Goal: Communication & Community: Answer question/provide support

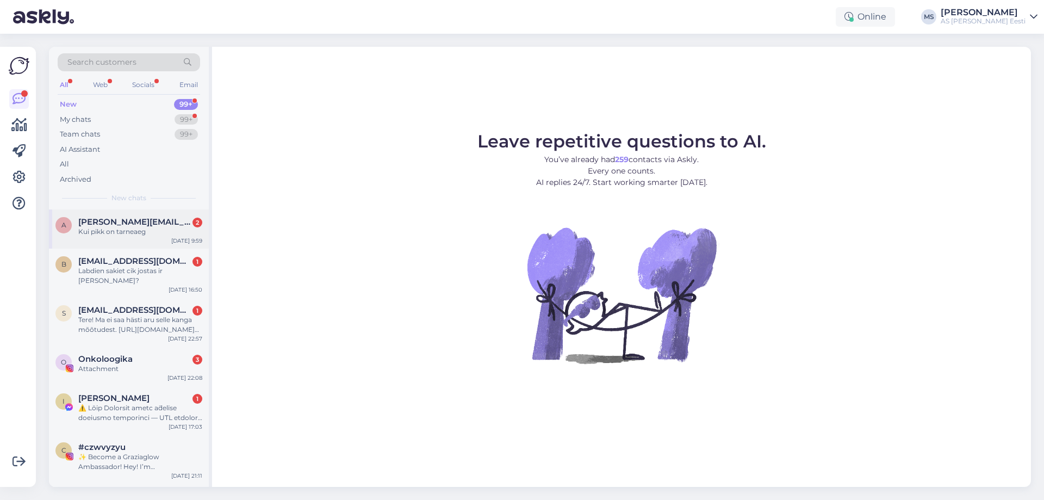
click at [109, 218] on span "[PERSON_NAME][EMAIL_ADDRESS][DOMAIN_NAME]" at bounding box center [134, 222] width 113 height 10
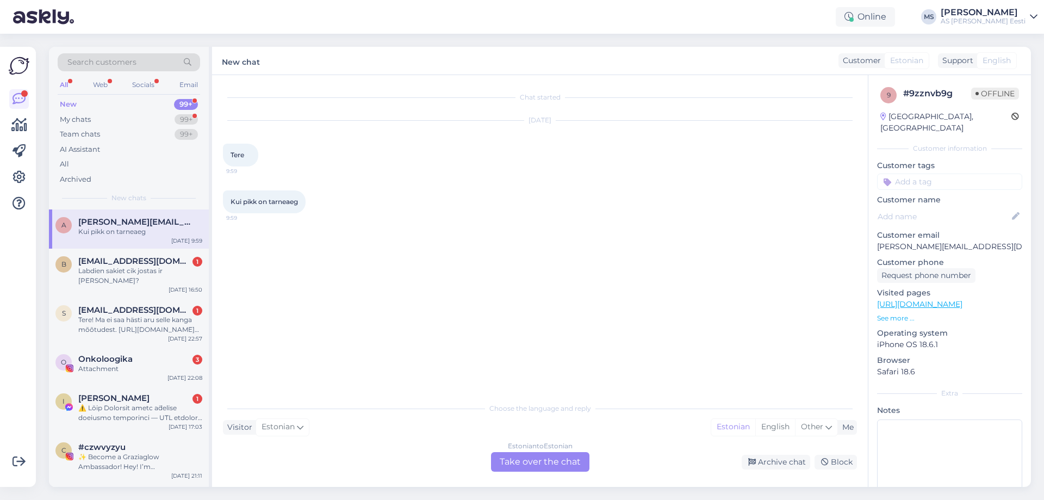
click at [546, 465] on div "Estonian to Estonian Take over the chat" at bounding box center [540, 462] width 98 height 20
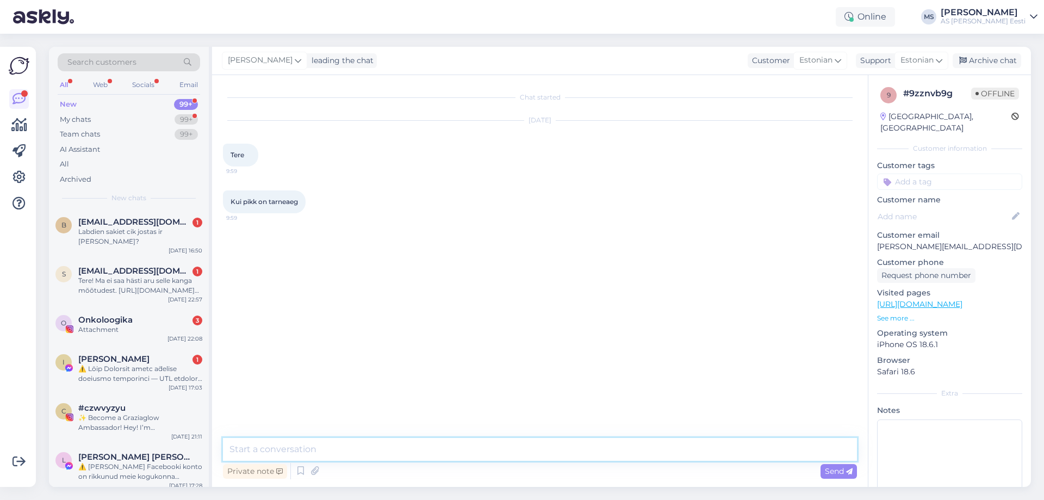
click at [310, 438] on textarea at bounding box center [540, 449] width 634 height 23
click at [405, 448] on textarea "Tere! Pakkidel käib [PERSON_NAME] emaspäev, kolmapäev ning reedel." at bounding box center [540, 449] width 634 height 23
click at [464, 449] on textarea "Tere! Pakkidel käib [PERSON_NAME] emaspäeval, kolmapäev ning reedel." at bounding box center [540, 449] width 634 height 23
type textarea "Tere! Pakkidel käib [PERSON_NAME] emaspäeval, kolmapäeval ning reedel."
click at [829, 465] on div "Send" at bounding box center [838, 471] width 36 height 15
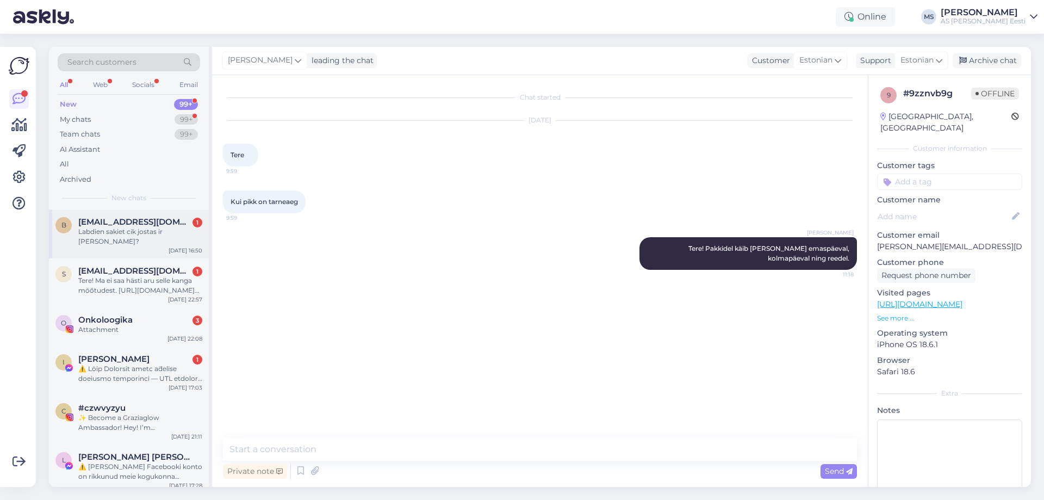
click at [115, 221] on span "[EMAIL_ADDRESS][DOMAIN_NAME]" at bounding box center [134, 222] width 113 height 10
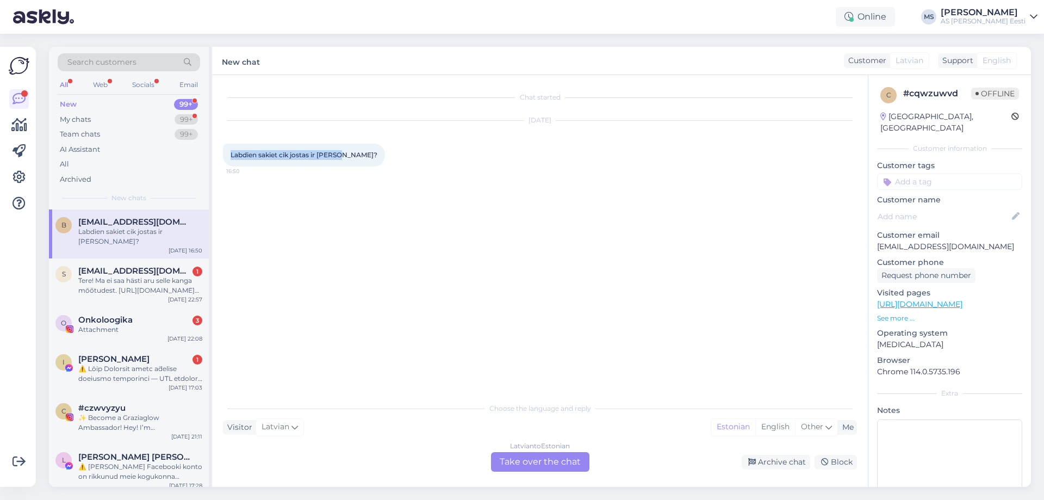
drag, startPoint x: 343, startPoint y: 155, endPoint x: 219, endPoint y: 155, distance: 124.5
click at [219, 155] on div "Chat started [DATE] Labdien sakiet cik jostas ir [PERSON_NAME]? 16:50 Choose th…" at bounding box center [540, 281] width 656 height 412
copy span "Labdien sakiet cik jostas ir [PERSON_NAME]?"
click at [962, 299] on link "[URL][DOMAIN_NAME]" at bounding box center [919, 304] width 85 height 10
click at [510, 466] on div "[DEMOGRAPHIC_DATA] to Estonian Take over the chat" at bounding box center [540, 462] width 98 height 20
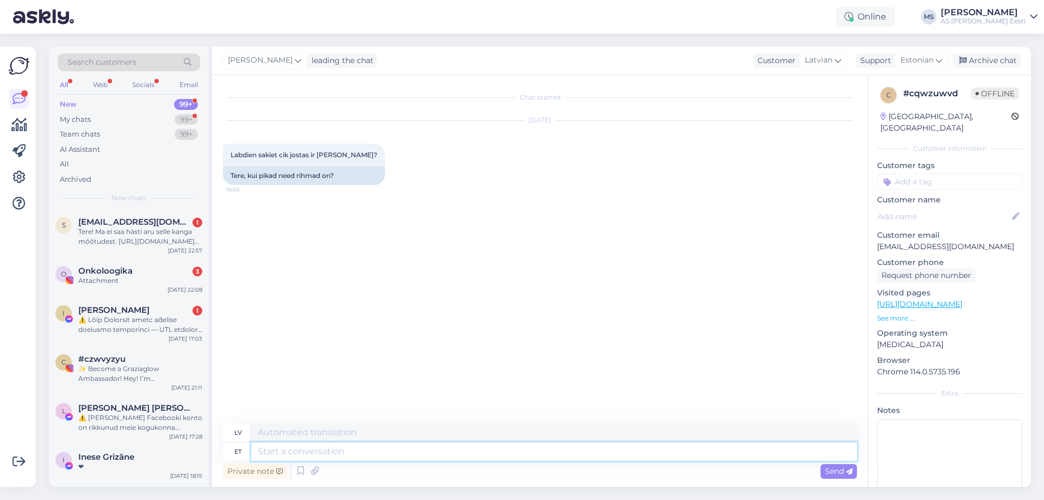
click at [288, 453] on textarea at bounding box center [554, 451] width 606 height 18
paste textarea "Sveiki! Par kādu produktu ir jūsu jautājums?"
type textarea "Sveiki! Par kādu produktu ir jūsu jautājums?"
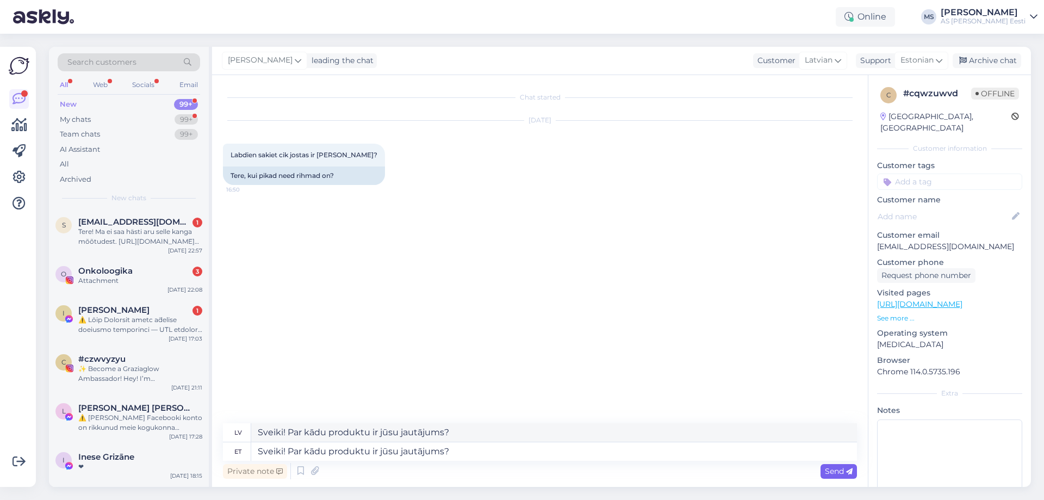
click at [824, 471] on div "Send" at bounding box center [838, 471] width 36 height 15
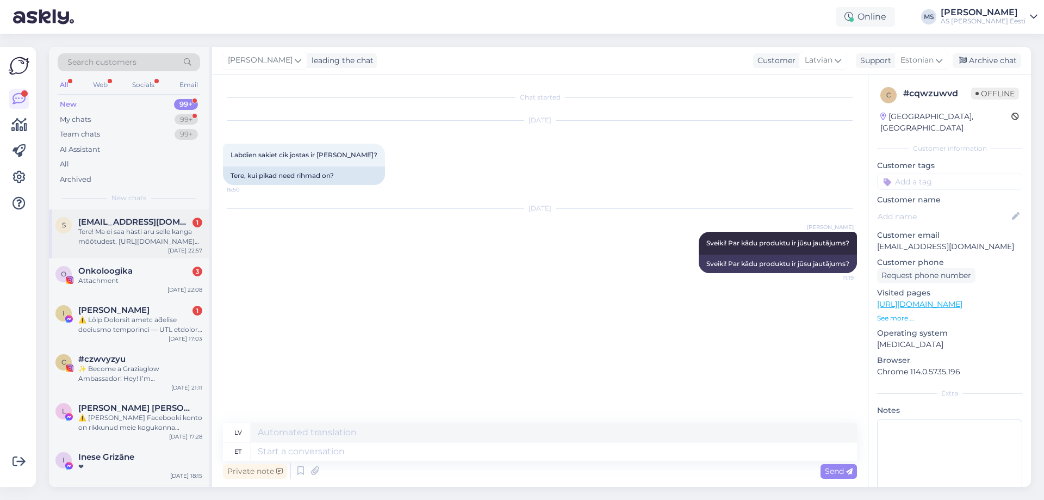
click at [138, 222] on span "[EMAIL_ADDRESS][DOMAIN_NAME]" at bounding box center [134, 222] width 113 height 10
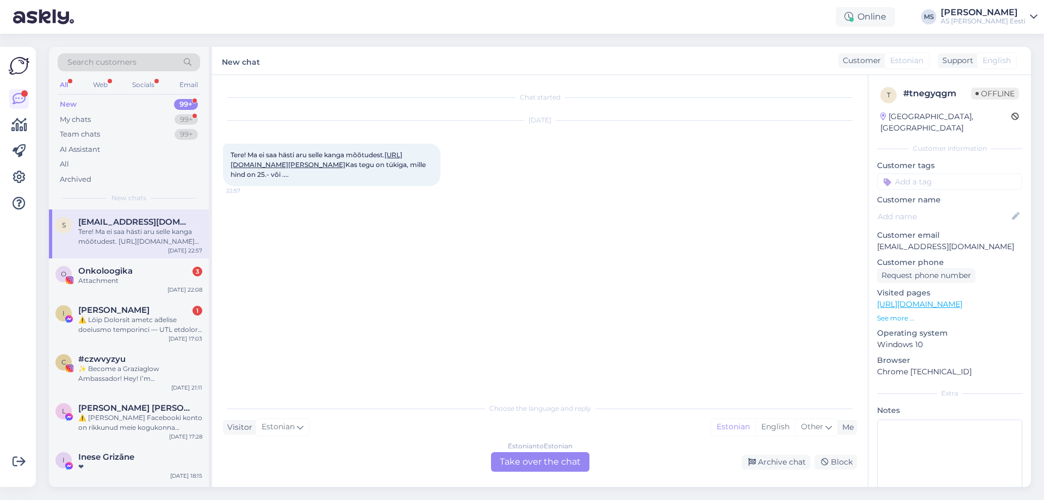
click at [335, 166] on link "[URL][DOMAIN_NAME][PERSON_NAME]" at bounding box center [316, 160] width 172 height 18
click at [559, 463] on div "Estonian to Estonian Take over the chat" at bounding box center [540, 462] width 98 height 20
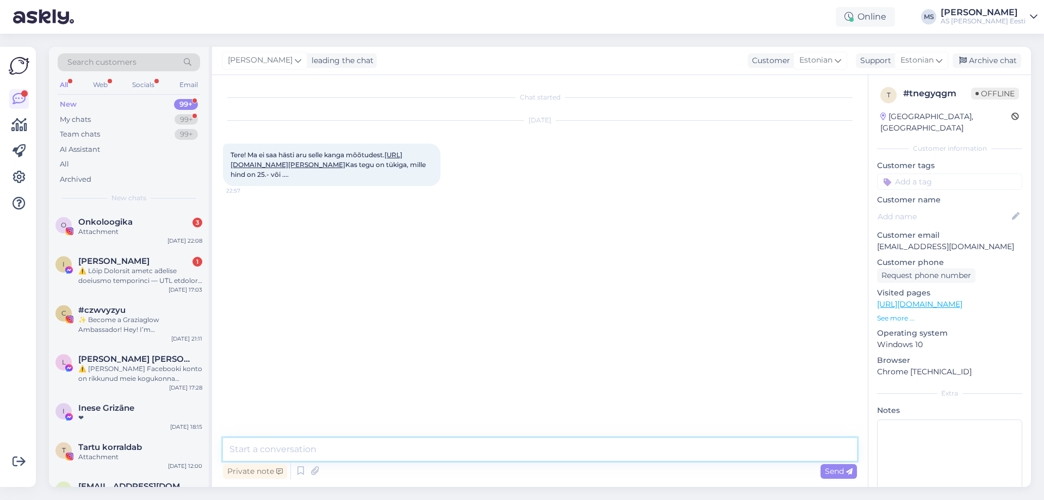
click at [460, 443] on textarea at bounding box center [540, 449] width 634 height 23
type textarea "Tere! Nimetatud kanga kõrgus on 280 cm."
type textarea "H"
type textarea "j"
click at [778, 244] on span "Tere! Nimetatud kanga kõrgus on 280 cm." at bounding box center [781, 244] width 138 height 8
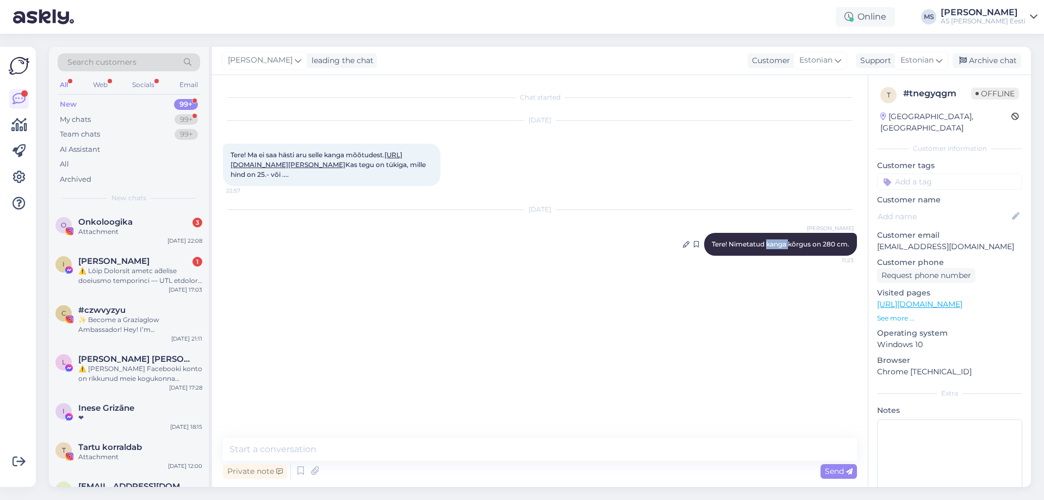
click at [778, 244] on span "Tere! Nimetatud kanga kõrgus on 280 cm." at bounding box center [781, 244] width 138 height 8
click at [257, 447] on textarea at bounding box center [540, 449] width 634 height 23
type textarea "h"
type textarea "Ja saab osta [PERSON_NAME]."
click at [118, 224] on span "Onkoloogika" at bounding box center [105, 222] width 54 height 10
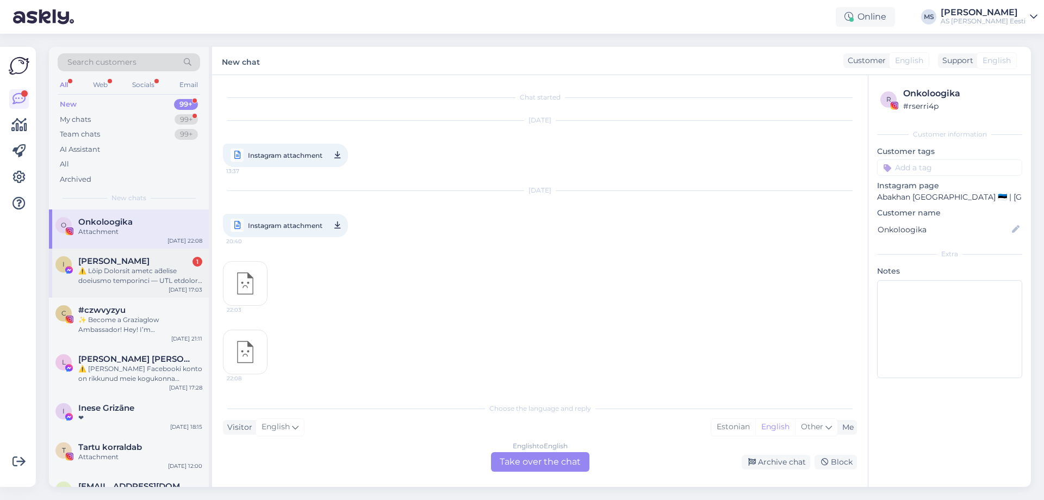
click at [103, 271] on div at bounding box center [140, 276] width 124 height 20
